Goal: Ask a question

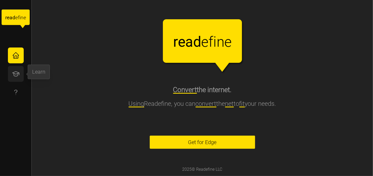
click at [13, 74] on icon "button" at bounding box center [16, 74] width 8 height 8
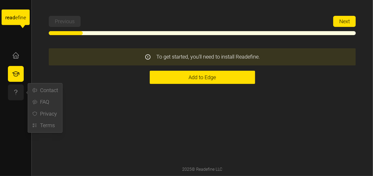
click at [20, 91] on icon "button" at bounding box center [16, 92] width 8 height 8
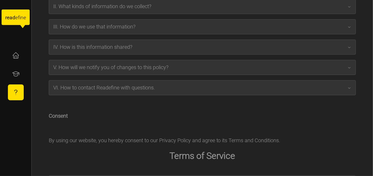
type textarea "*"
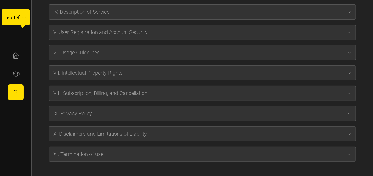
scroll to position [735, 0]
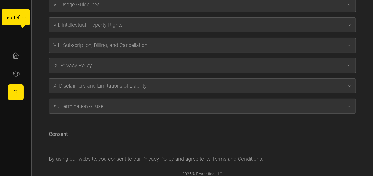
click at [16, 17] on tspan "e" at bounding box center [16, 18] width 3 height 6
